Goal: Check status

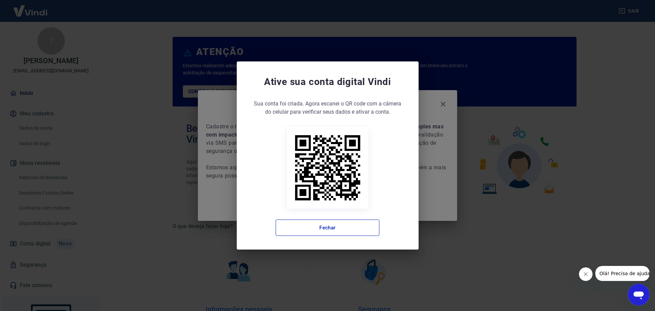
drag, startPoint x: 338, startPoint y: 229, endPoint x: 392, endPoint y: 124, distance: 118.0
click at [338, 229] on button "Fechar" at bounding box center [328, 227] width 104 height 16
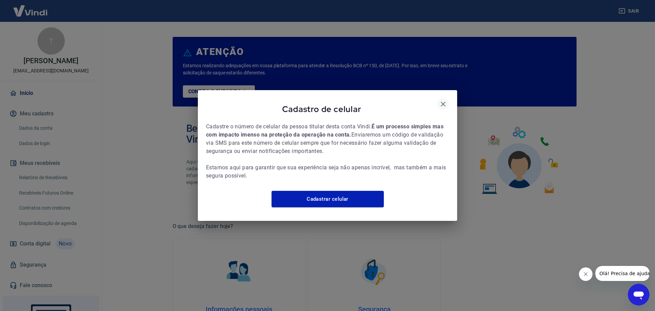
click at [442, 100] on icon "button" at bounding box center [443, 104] width 8 height 8
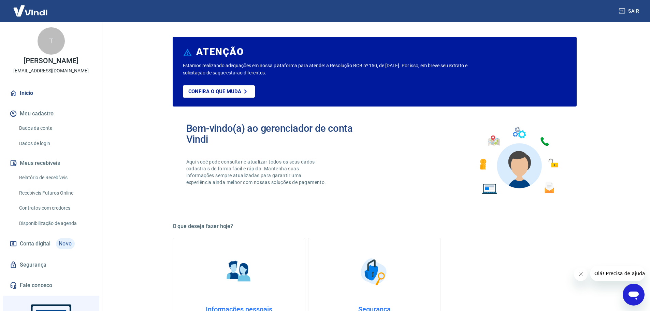
click at [58, 193] on link "Recebíveis Futuros Online" at bounding box center [54, 193] width 77 height 14
